Goal: Find specific page/section: Find specific page/section

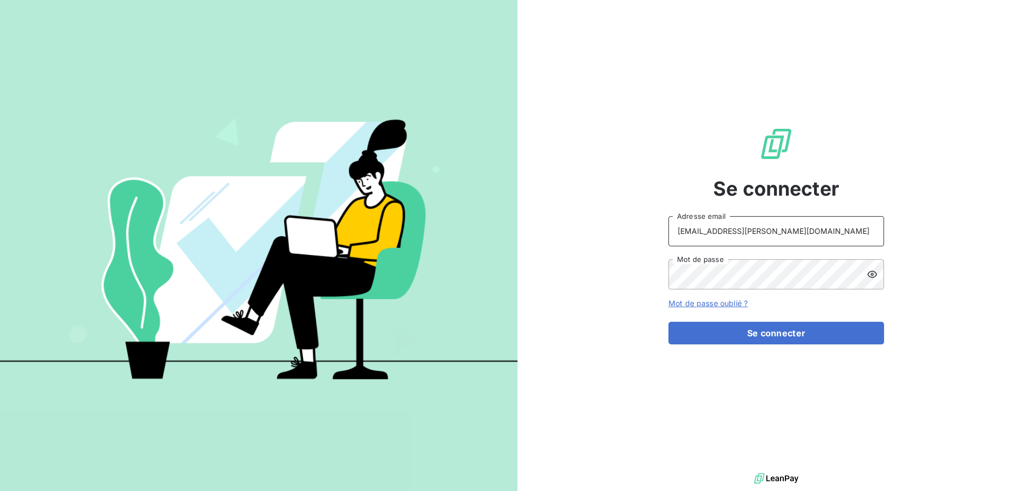
click at [814, 225] on input "[EMAIL_ADDRESS][PERSON_NAME][DOMAIN_NAME]" at bounding box center [777, 231] width 216 height 30
type input "[PERSON_NAME][EMAIL_ADDRESS][PERSON_NAME][DOMAIN_NAME]"
click at [763, 343] on button "Se connecter" at bounding box center [777, 333] width 216 height 23
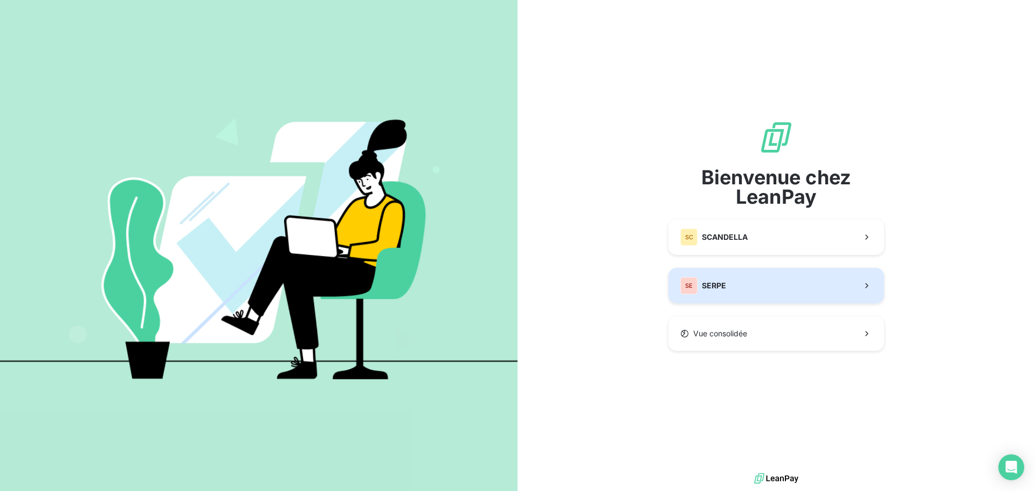
click at [714, 282] on span "SERPE" at bounding box center [714, 285] width 24 height 11
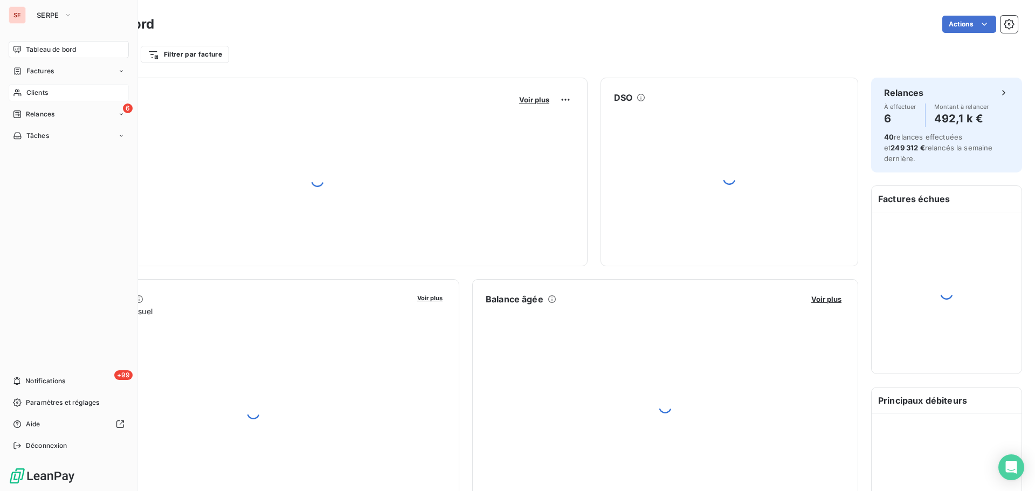
click at [40, 92] on span "Clients" at bounding box center [37, 93] width 22 height 10
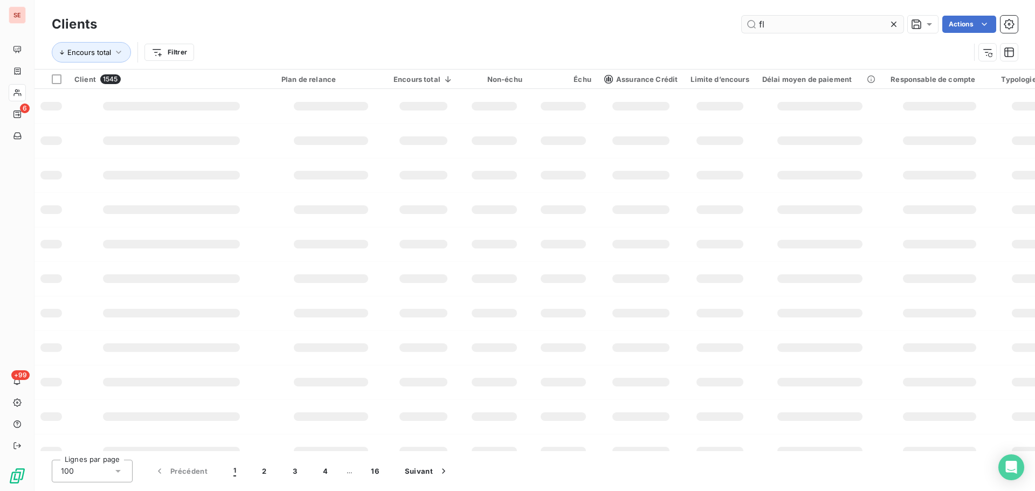
type input "fli"
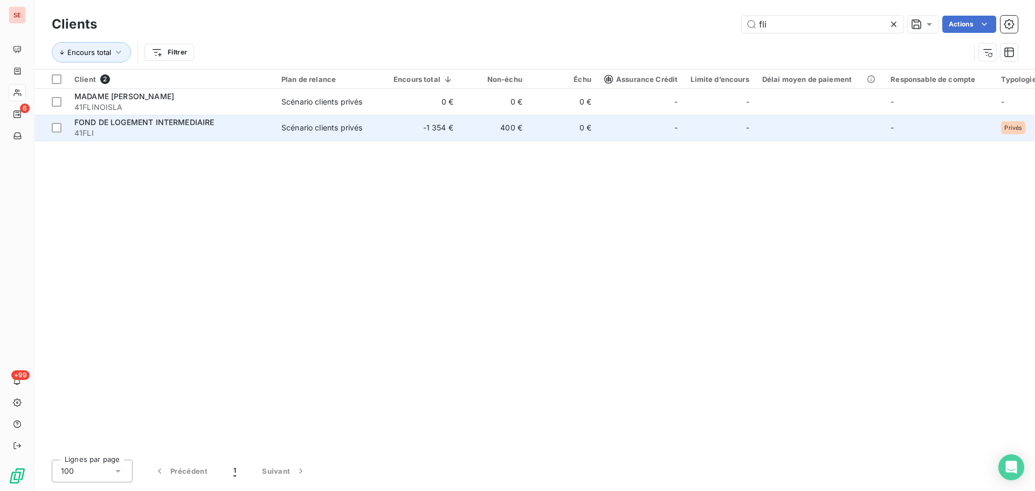
click at [158, 130] on span "41FLI" at bounding box center [171, 133] width 194 height 11
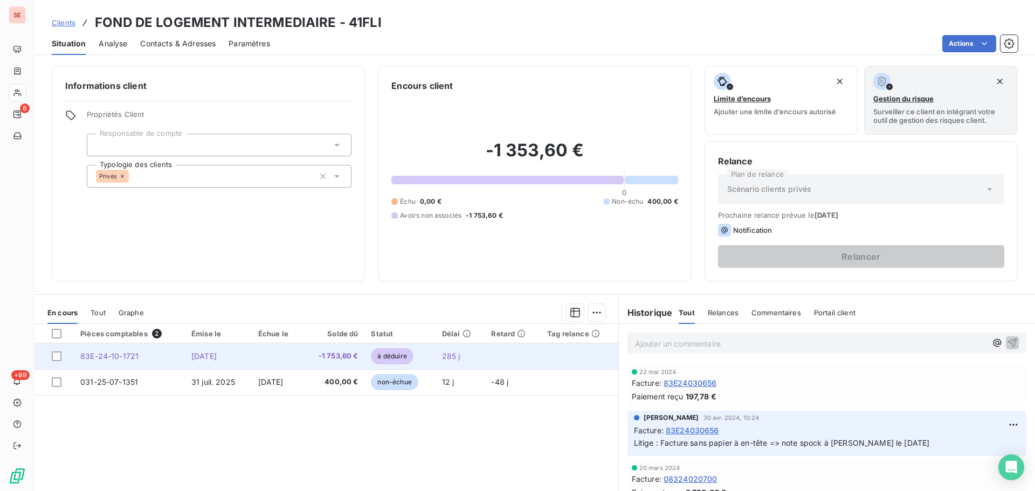
click at [139, 363] on td "83E-24-10-1721" at bounding box center [129, 356] width 111 height 26
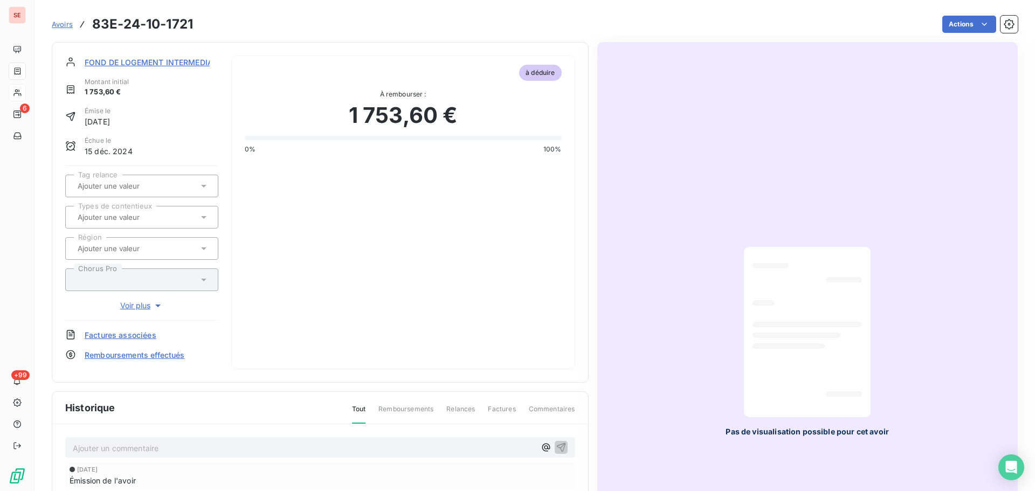
click at [144, 451] on p "Ajouter un commentaire ﻿" at bounding box center [304, 448] width 463 height 13
click at [561, 447] on icon "button" at bounding box center [561, 447] width 11 height 11
